Goal: Task Accomplishment & Management: Complete application form

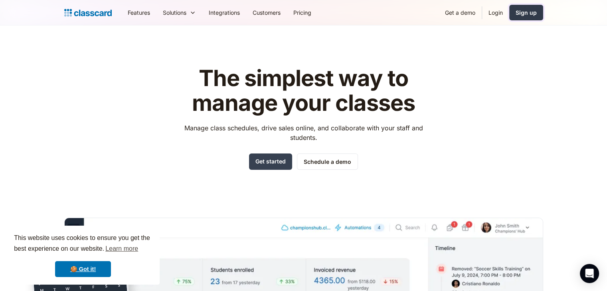
click at [521, 10] on div "Sign up" at bounding box center [526, 12] width 21 height 8
click at [493, 10] on link "Login" at bounding box center [495, 13] width 27 height 18
